Goal: Information Seeking & Learning: Learn about a topic

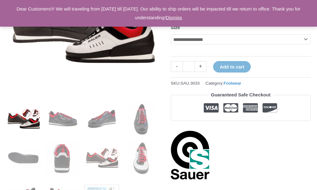
scroll to position [124, 0]
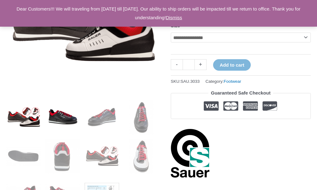
click at [61, 120] on img at bounding box center [62, 117] width 34 height 34
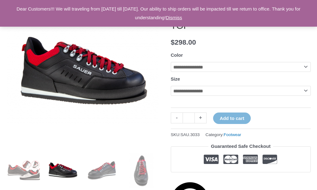
scroll to position [62, 0]
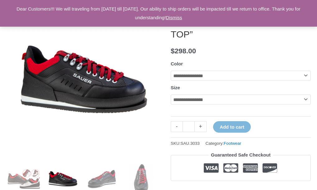
click at [307, 81] on select "**********" at bounding box center [241, 76] width 140 height 10
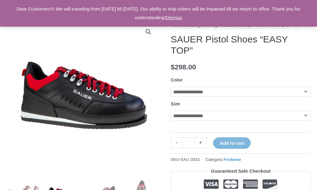
scroll to position [78, 0]
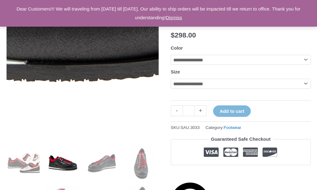
scroll to position [109, 0]
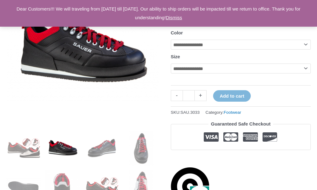
click at [306, 74] on select "**********" at bounding box center [241, 69] width 140 height 10
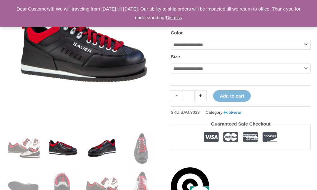
click at [101, 146] on img at bounding box center [102, 148] width 34 height 34
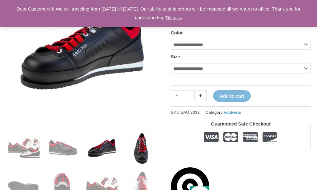
click at [153, 145] on img at bounding box center [141, 148] width 34 height 34
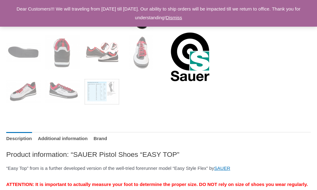
scroll to position [234, 0]
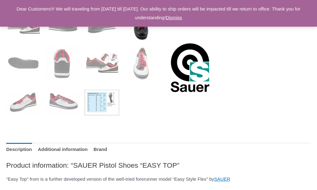
click at [100, 111] on img at bounding box center [102, 102] width 34 height 34
click at [182, 17] on link "Dismiss" at bounding box center [174, 17] width 16 height 5
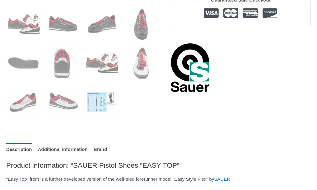
click at [110, 106] on img at bounding box center [102, 102] width 34 height 34
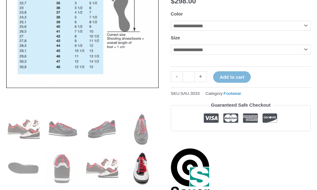
scroll to position [109, 0]
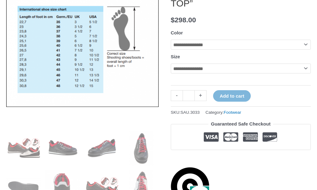
click at [307, 74] on select "**********" at bounding box center [241, 69] width 140 height 10
select select "**"
click at [171, 72] on select "**********" at bounding box center [241, 69] width 140 height 10
click at [178, 80] on link "Clear" at bounding box center [177, 79] width 12 height 4
select select
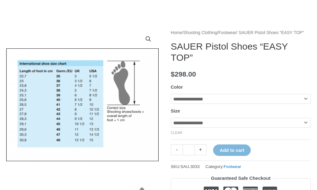
scroll to position [0, 0]
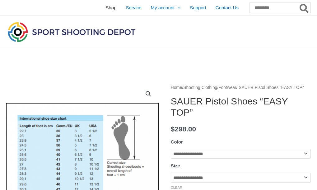
click at [105, 8] on span "Shop" at bounding box center [110, 8] width 11 height 16
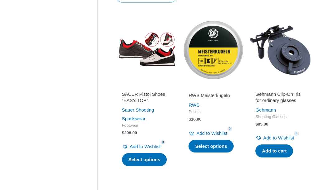
scroll to position [746, 0]
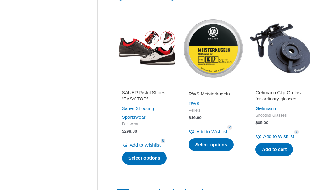
click at [288, 55] on img at bounding box center [280, 48] width 61 height 61
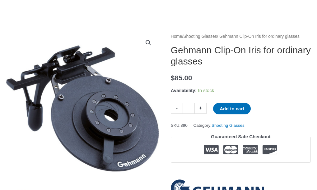
scroll to position [62, 0]
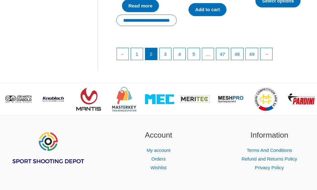
scroll to position [901, 0]
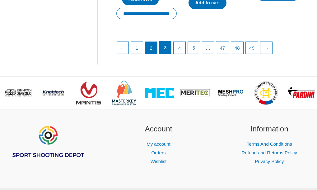
click at [168, 54] on link "3" at bounding box center [165, 47] width 12 height 12
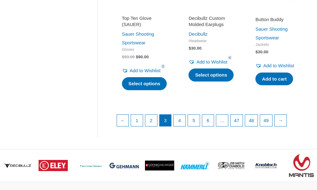
scroll to position [870, 0]
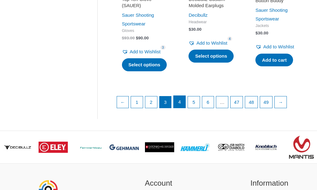
click at [185, 108] on link "4" at bounding box center [179, 102] width 12 height 12
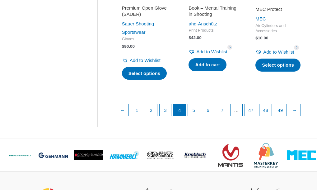
scroll to position [870, 0]
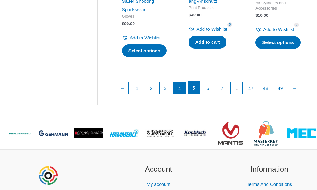
click at [197, 94] on link "5" at bounding box center [194, 88] width 12 height 12
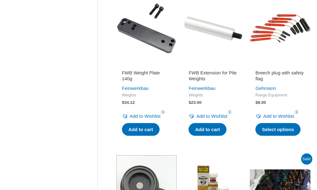
scroll to position [466, 0]
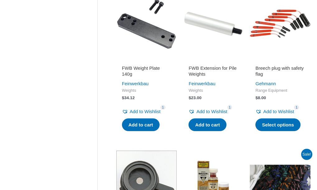
click at [289, 35] on img at bounding box center [280, 23] width 61 height 61
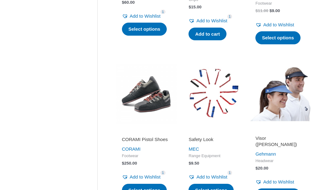
scroll to position [746, 0]
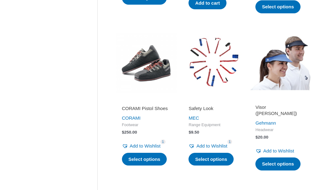
click at [152, 90] on img at bounding box center [146, 63] width 61 height 61
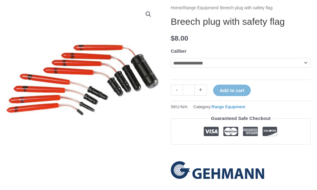
scroll to position [93, 0]
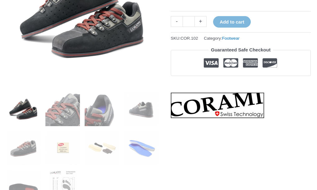
scroll to position [155, 0]
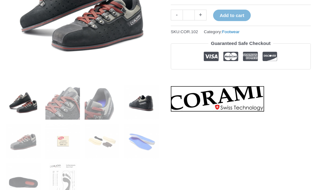
click at [145, 107] on img at bounding box center [141, 102] width 34 height 34
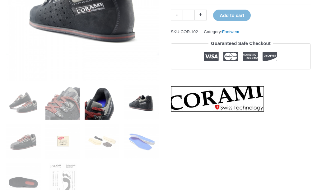
click at [97, 108] on img at bounding box center [102, 102] width 34 height 34
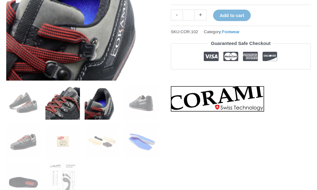
click at [66, 107] on img at bounding box center [62, 102] width 34 height 34
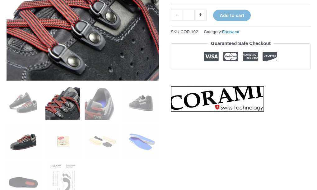
click at [19, 140] on img at bounding box center [23, 142] width 34 height 34
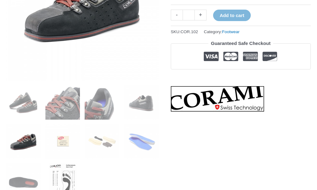
click at [63, 175] on img at bounding box center [62, 181] width 34 height 34
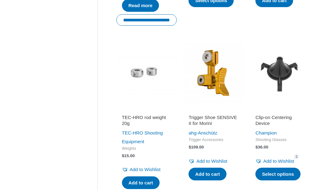
scroll to position [621, 0]
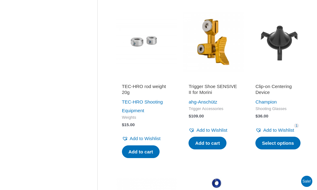
click at [217, 61] on img at bounding box center [213, 42] width 61 height 61
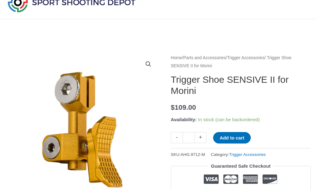
scroll to position [31, 0]
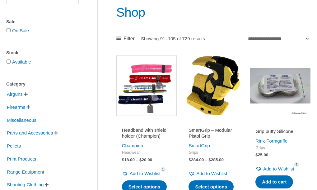
scroll to position [93, 0]
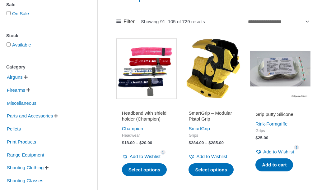
click at [208, 75] on img at bounding box center [213, 69] width 61 height 61
click at [276, 74] on img at bounding box center [280, 69] width 61 height 61
drag, startPoint x: 204, startPoint y: 77, endPoint x: 199, endPoint y: 77, distance: 5.6
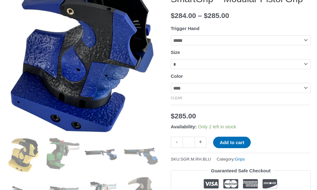
scroll to position [93, 0]
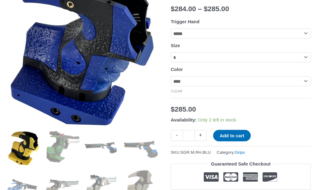
click at [21, 149] on img at bounding box center [23, 148] width 34 height 34
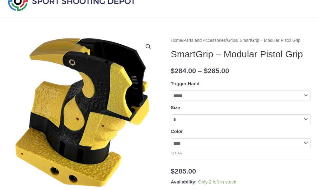
scroll to position [62, 0]
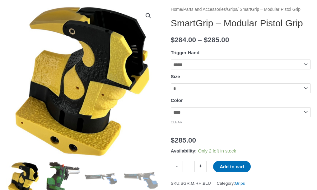
click at [61, 172] on img at bounding box center [62, 180] width 34 height 34
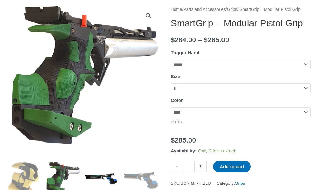
click at [100, 177] on img at bounding box center [102, 180] width 34 height 34
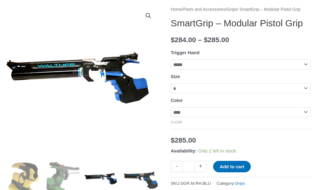
click at [139, 178] on img at bounding box center [141, 180] width 34 height 34
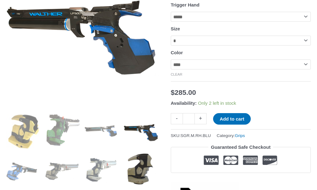
scroll to position [124, 0]
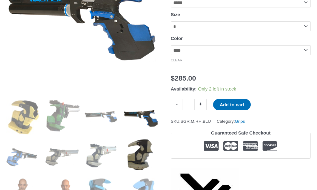
click at [134, 165] on img at bounding box center [141, 157] width 34 height 34
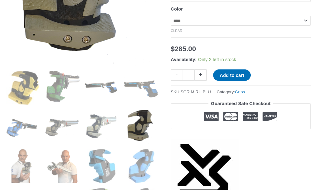
scroll to position [155, 0]
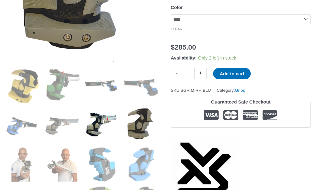
click at [100, 131] on img at bounding box center [102, 125] width 34 height 34
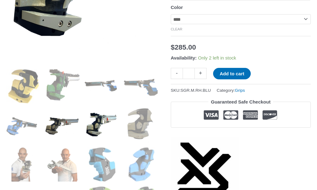
click at [49, 130] on img at bounding box center [62, 125] width 34 height 34
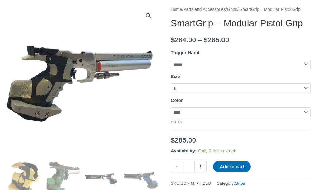
scroll to position [93, 0]
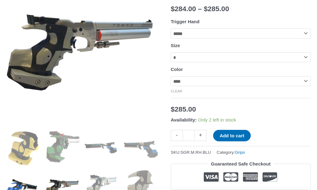
click at [25, 182] on img at bounding box center [23, 188] width 34 height 34
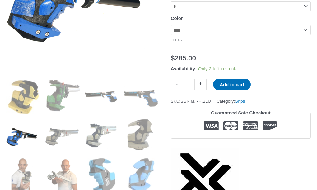
scroll to position [155, 0]
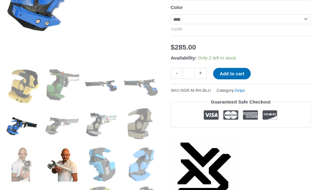
click at [71, 167] on img at bounding box center [62, 165] width 34 height 34
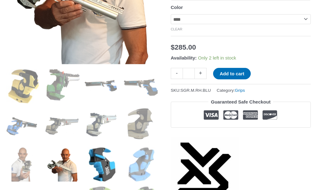
click at [96, 165] on img at bounding box center [102, 165] width 34 height 34
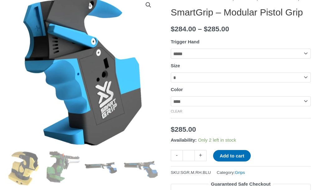
scroll to position [62, 0]
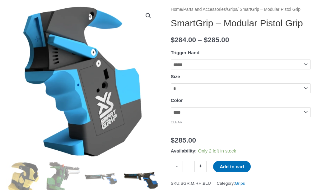
click at [130, 176] on img at bounding box center [141, 180] width 34 height 34
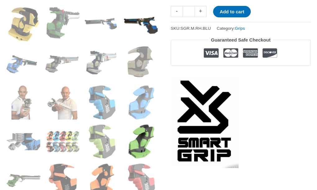
scroll to position [249, 0]
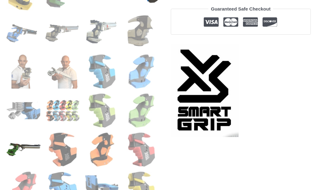
click at [24, 144] on img at bounding box center [23, 150] width 34 height 34
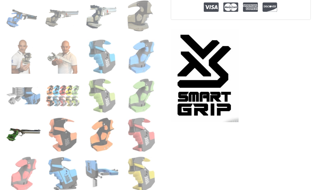
scroll to position [311, 0]
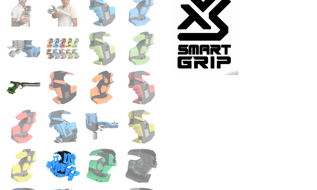
click at [71, 165] on img at bounding box center [62, 166] width 34 height 34
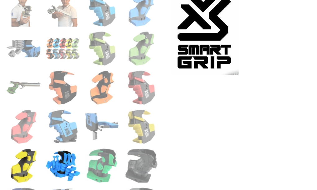
click at [28, 163] on img at bounding box center [23, 166] width 34 height 34
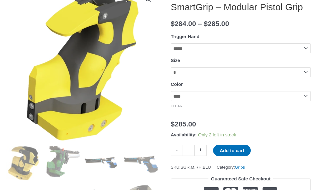
scroll to position [93, 0]
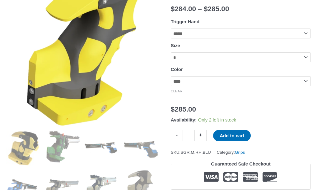
click at [308, 62] on select "**********" at bounding box center [241, 58] width 140 height 10
click at [305, 62] on select "**********" at bounding box center [241, 58] width 140 height 10
click at [61, 149] on img at bounding box center [62, 148] width 34 height 34
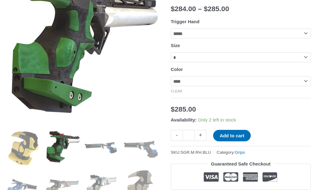
click at [307, 62] on select "**********" at bounding box center [241, 58] width 140 height 10
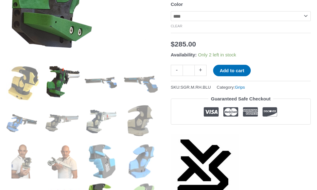
scroll to position [186, 0]
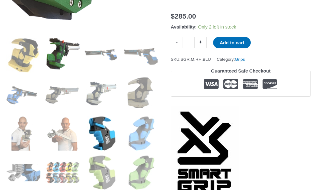
click at [112, 132] on img at bounding box center [102, 134] width 34 height 34
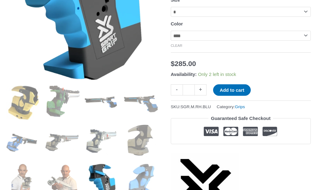
scroll to position [93, 0]
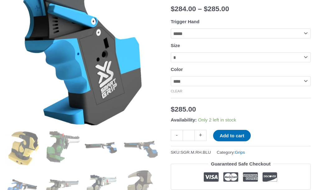
click at [306, 62] on select "**********" at bounding box center [241, 58] width 140 height 10
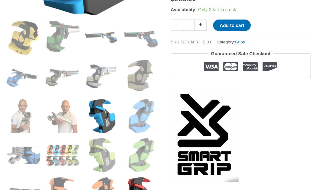
scroll to position [218, 0]
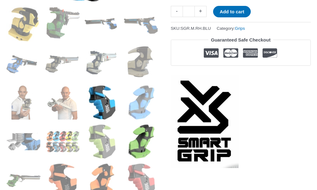
click at [144, 150] on img at bounding box center [141, 142] width 34 height 34
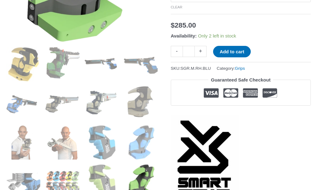
scroll to position [93, 0]
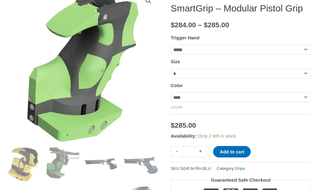
click at [306, 76] on select "**********" at bounding box center [241, 74] width 140 height 10
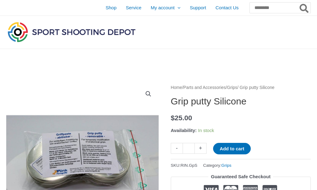
scroll to position [62, 0]
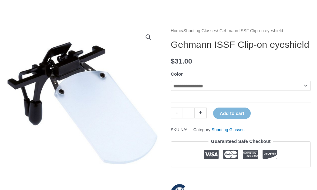
scroll to position [61, 0]
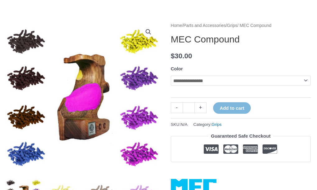
scroll to position [78, 0]
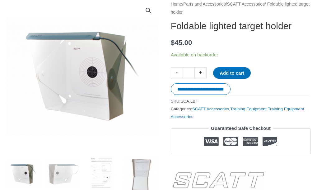
scroll to position [93, 0]
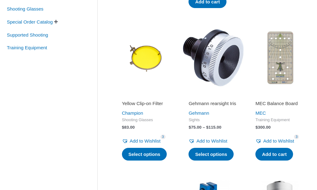
scroll to position [280, 0]
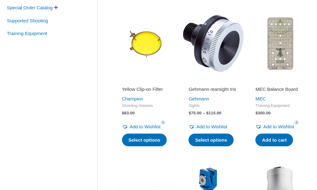
click at [273, 49] on img at bounding box center [280, 43] width 61 height 61
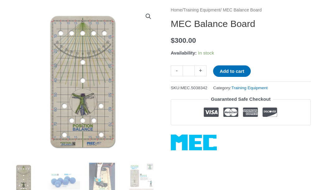
scroll to position [31, 0]
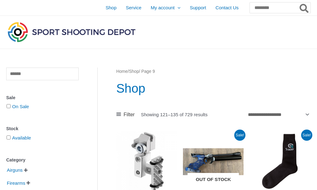
scroll to position [93, 0]
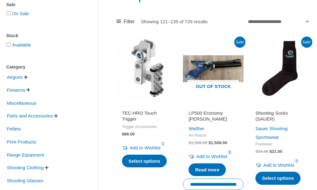
click at [151, 76] on img at bounding box center [146, 69] width 61 height 61
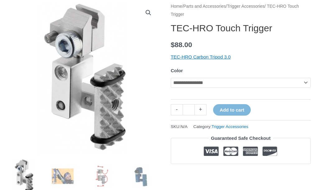
scroll to position [93, 0]
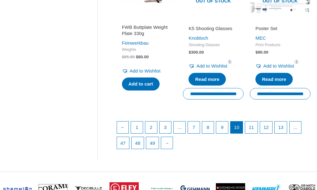
scroll to position [870, 0]
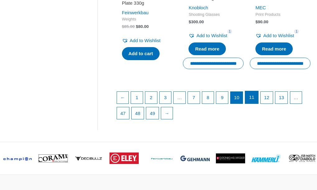
click at [253, 104] on link "11" at bounding box center [251, 97] width 13 height 12
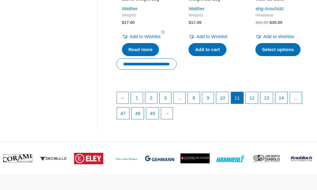
scroll to position [870, 0]
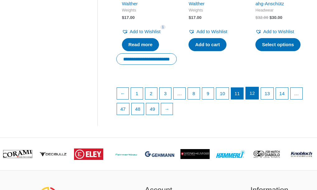
click at [258, 100] on link "12" at bounding box center [251, 93] width 13 height 12
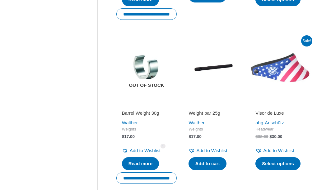
scroll to position [746, 0]
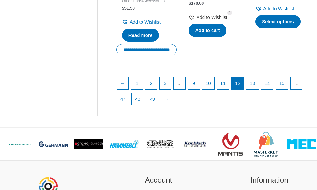
scroll to position [901, 0]
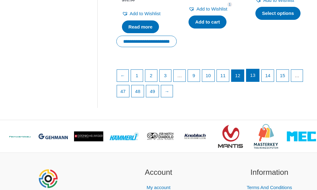
click at [259, 82] on link "13" at bounding box center [252, 75] width 13 height 12
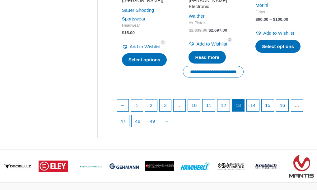
scroll to position [870, 0]
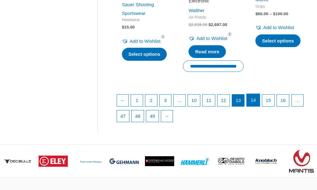
click at [258, 107] on link "14" at bounding box center [252, 100] width 13 height 12
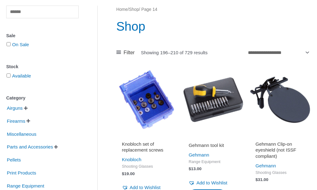
scroll to position [62, 0]
click at [222, 123] on img at bounding box center [213, 100] width 61 height 61
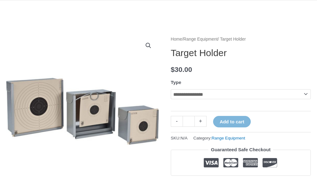
scroll to position [62, 0]
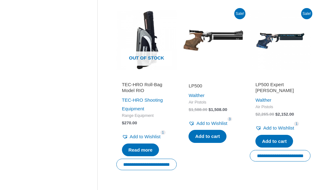
scroll to position [870, 0]
